Goal: Task Accomplishment & Management: Manage account settings

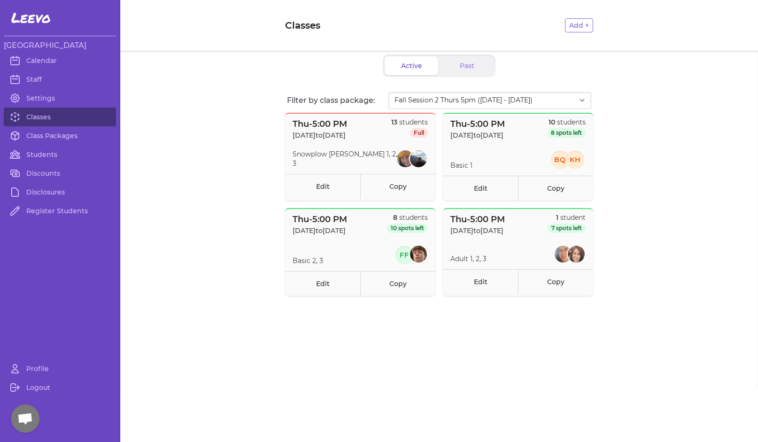
select select "2874"
click at [35, 155] on link "Students" at bounding box center [60, 154] width 112 height 19
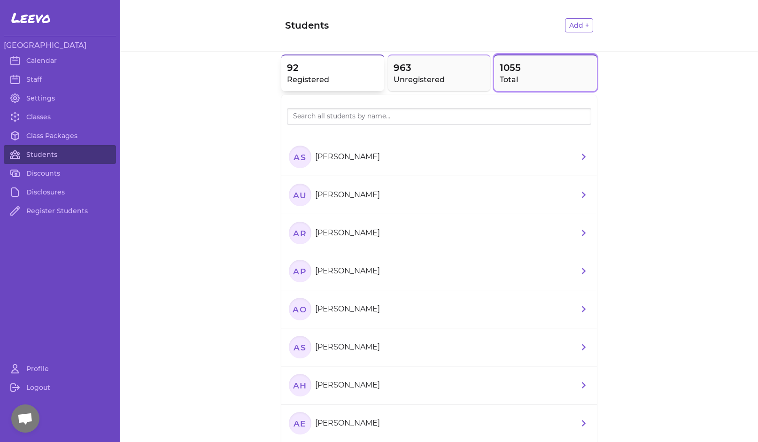
click at [324, 77] on h2 "Registered" at bounding box center [333, 79] width 92 height 11
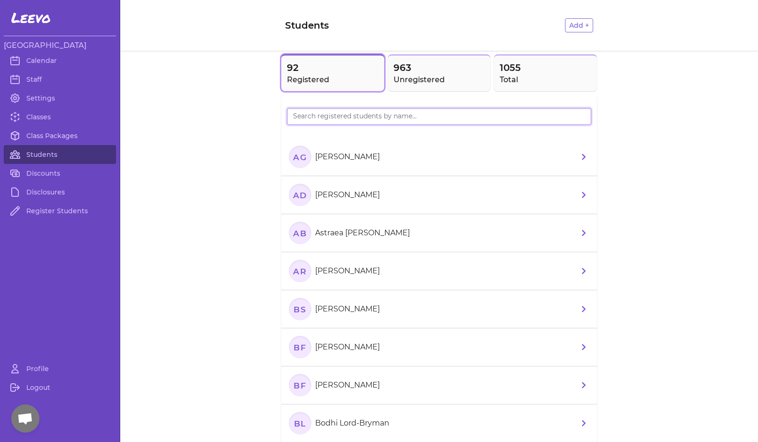
click at [319, 118] on input "search" at bounding box center [439, 116] width 304 height 17
type input "[PERSON_NAME]"
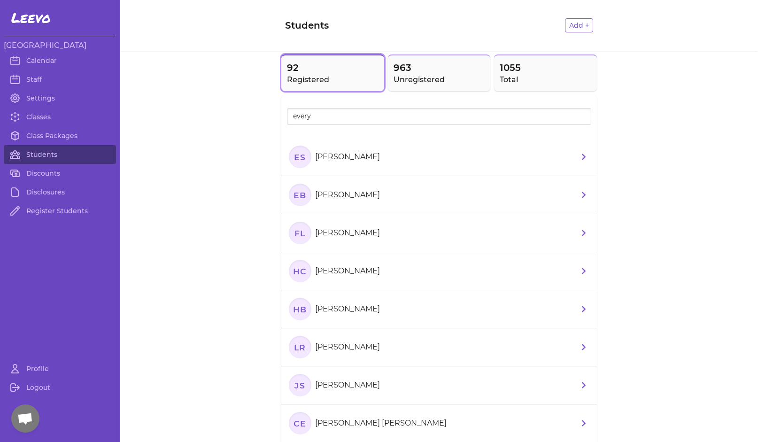
drag, startPoint x: 310, startPoint y: 133, endPoint x: 298, endPoint y: 152, distance: 22.2
click at [298, 152] on icon "Es" at bounding box center [300, 157] width 23 height 23
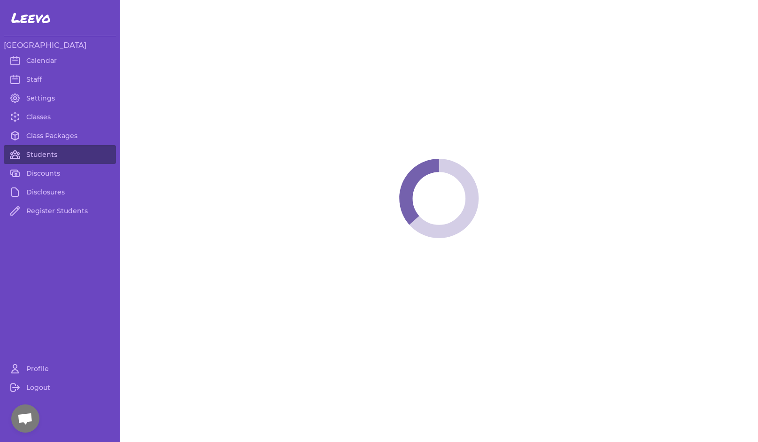
select select "MT"
select select "1"
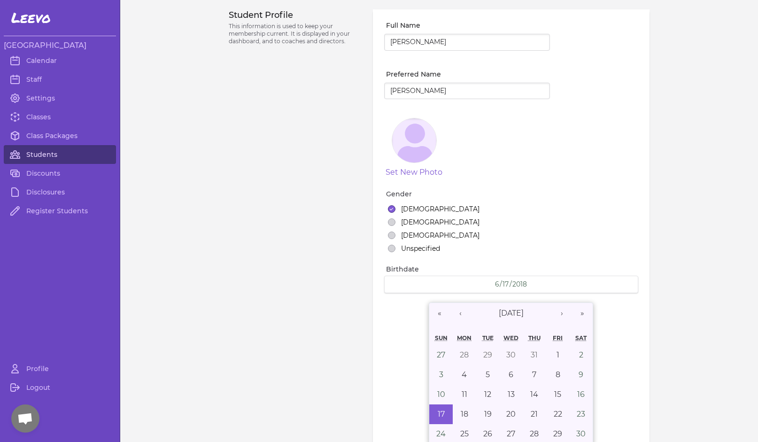
click at [56, 154] on link "Students" at bounding box center [60, 154] width 112 height 19
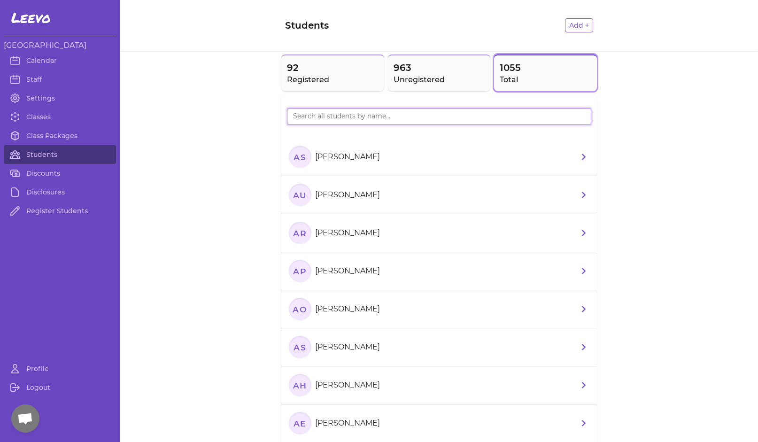
click at [356, 118] on input "search" at bounding box center [439, 116] width 304 height 17
click at [325, 77] on h2 "Registered" at bounding box center [333, 79] width 92 height 11
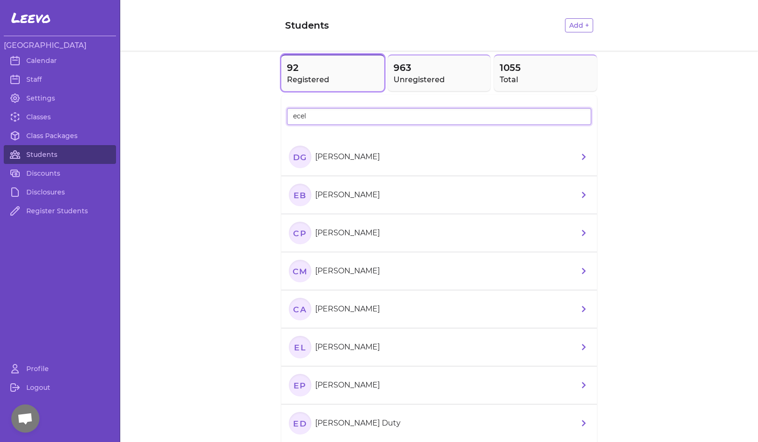
click at [310, 114] on input "ecel" at bounding box center [439, 116] width 304 height 17
type input "eve"
click at [301, 155] on text "EB" at bounding box center [300, 157] width 13 height 10
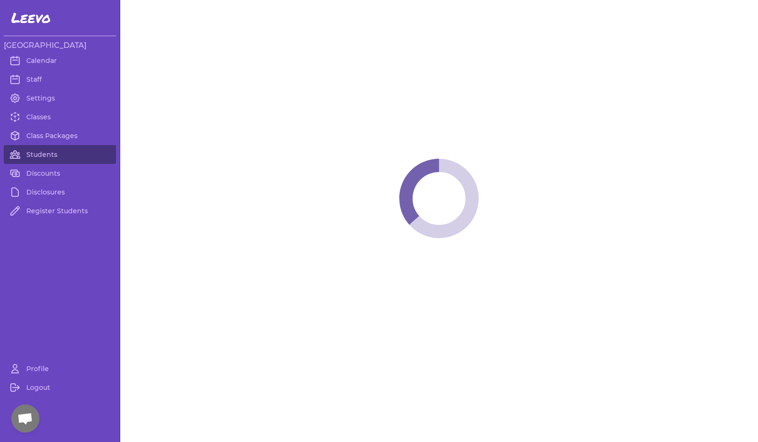
select select "MT"
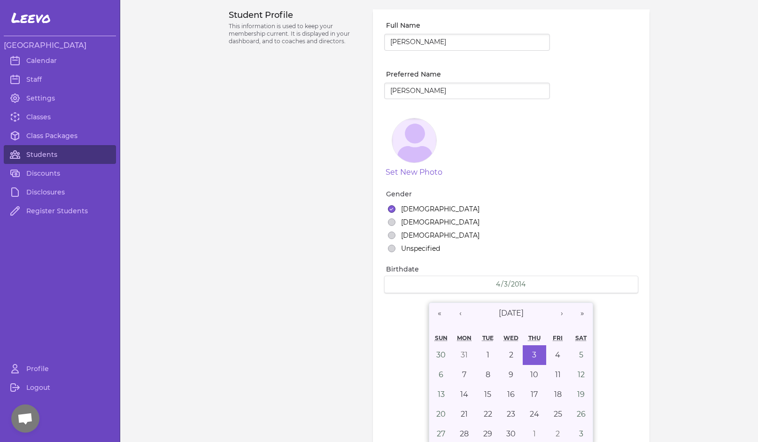
select select "3"
click at [39, 155] on link "Students" at bounding box center [60, 154] width 112 height 19
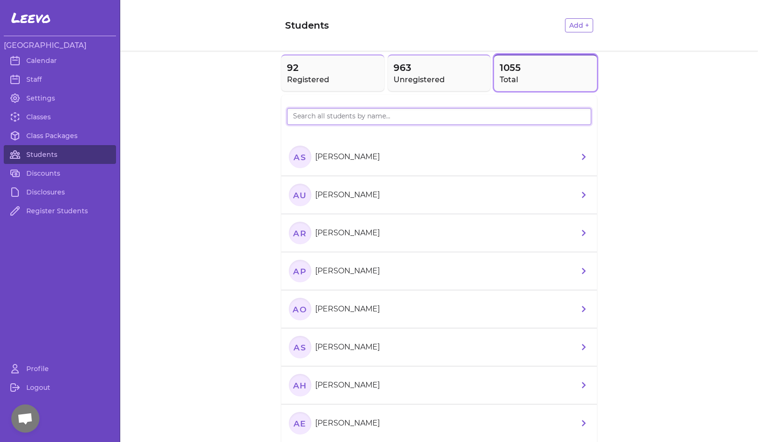
click at [330, 113] on input "search" at bounding box center [439, 116] width 304 height 17
type input "haydreian"
click at [299, 159] on text "HB" at bounding box center [300, 157] width 14 height 10
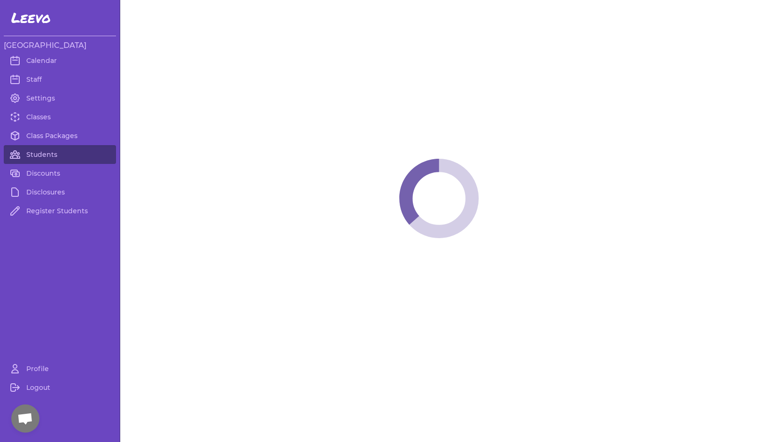
select select "MT"
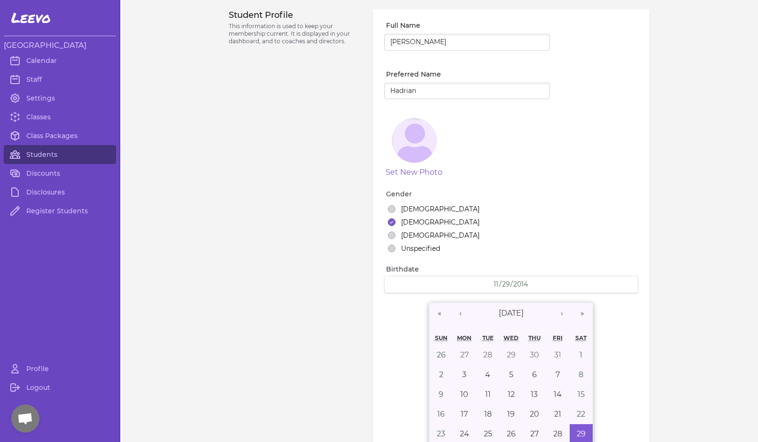
select select "3"
click at [31, 154] on link "Students" at bounding box center [60, 154] width 112 height 19
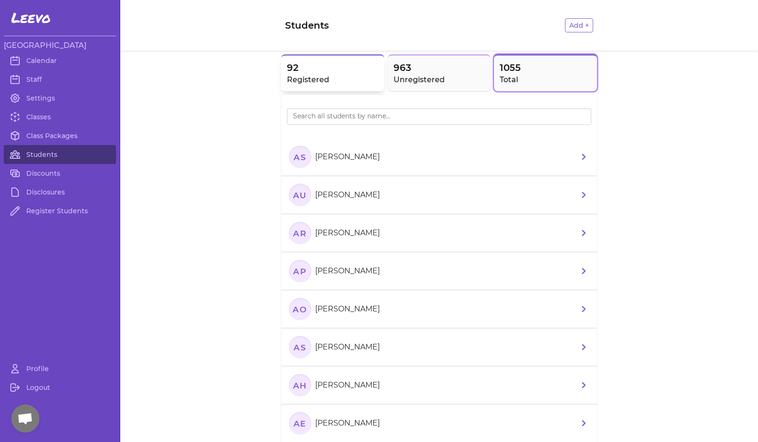
click at [325, 84] on h2 "Registered" at bounding box center [333, 79] width 92 height 11
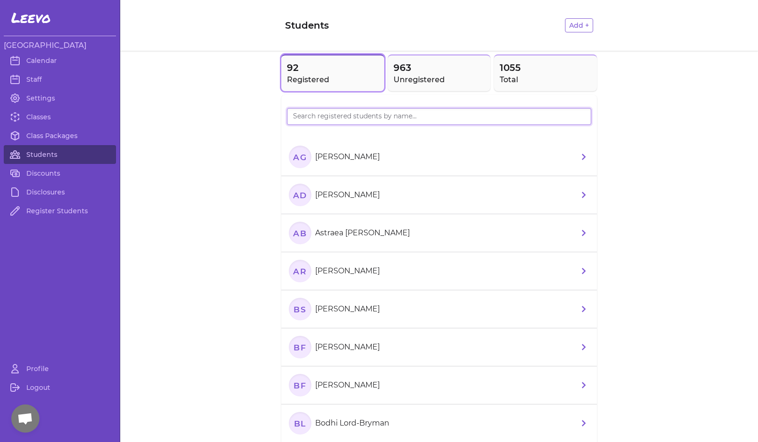
click at [315, 122] on input "search" at bounding box center [439, 116] width 304 height 17
type input "[PERSON_NAME]"
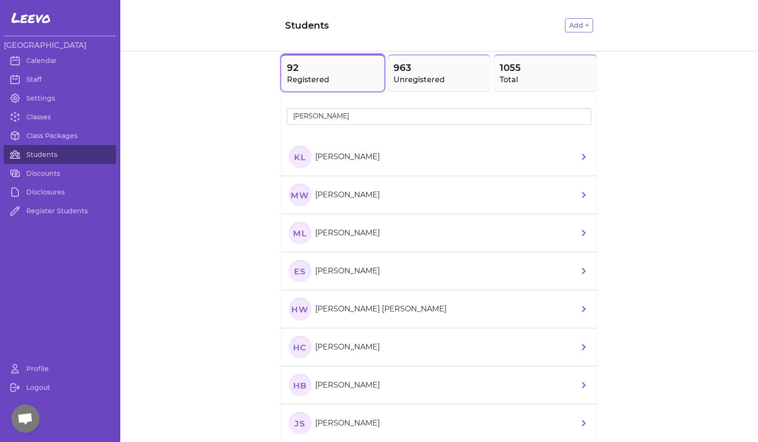
drag, startPoint x: 292, startPoint y: 134, endPoint x: 293, endPoint y: 159, distance: 25.4
click at [294, 159] on text "KL" at bounding box center [300, 157] width 12 height 10
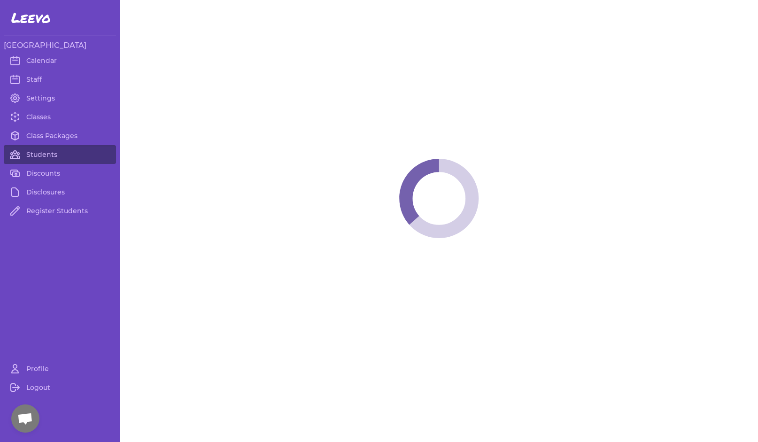
select select "MT"
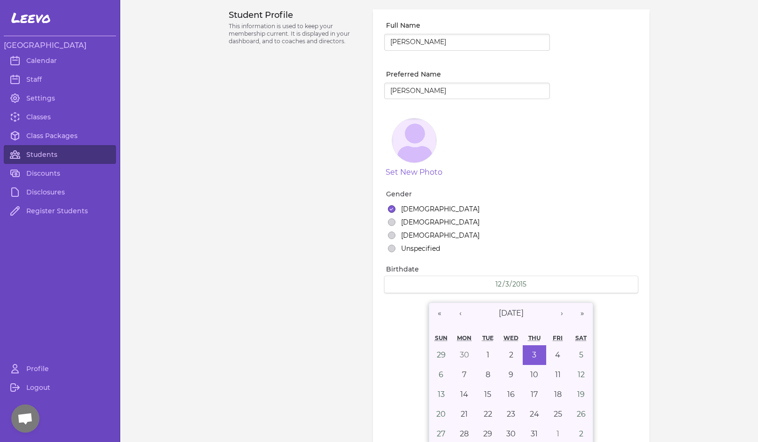
select select "3"
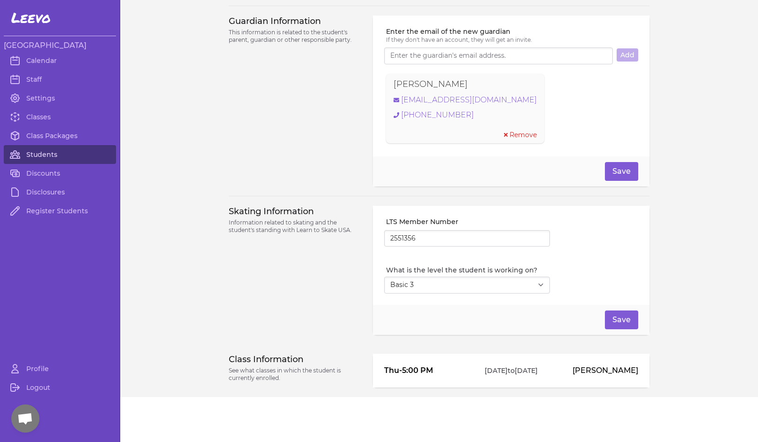
click at [47, 155] on link "Students" at bounding box center [60, 154] width 112 height 19
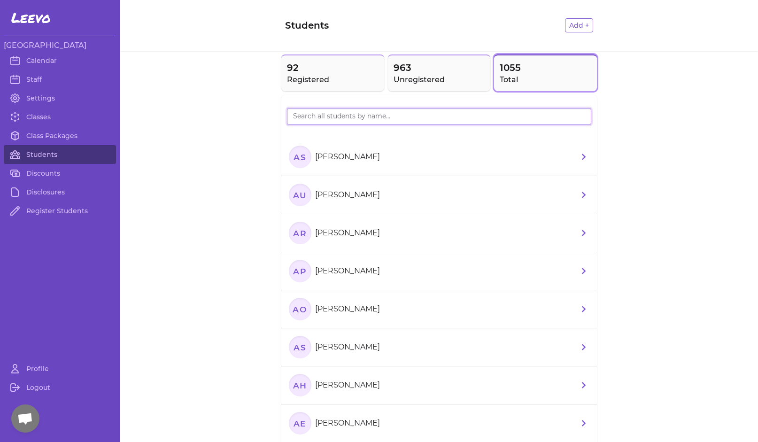
click at [375, 117] on input "search" at bounding box center [439, 116] width 304 height 17
type input "[PERSON_NAME]"
click at [302, 159] on text "HS" at bounding box center [300, 157] width 13 height 10
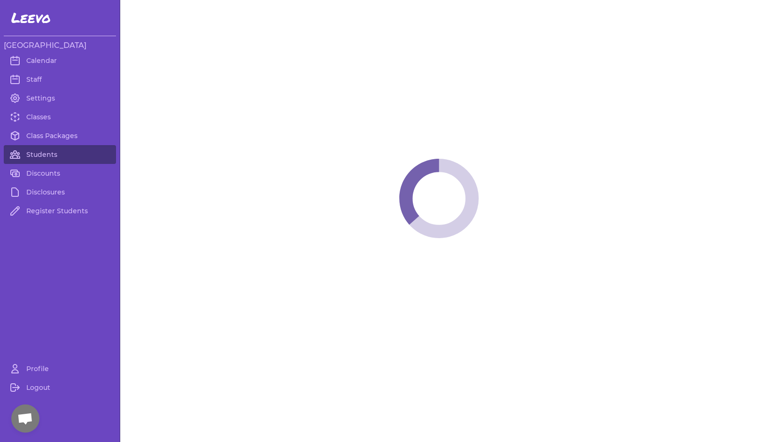
select select "MT"
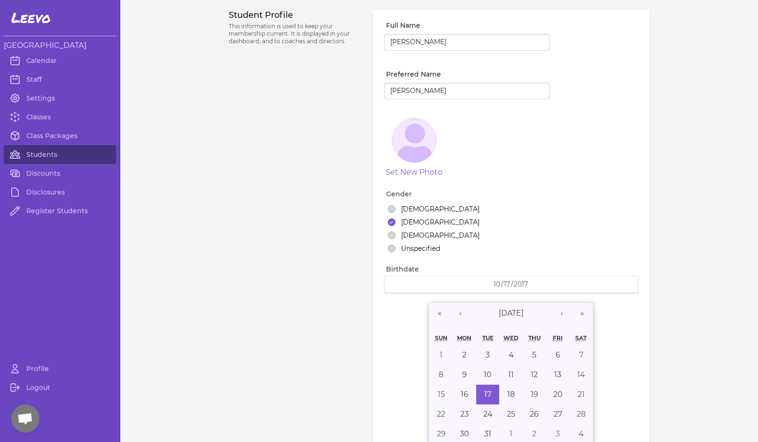
select select "3"
